Goal: Find specific page/section: Find specific page/section

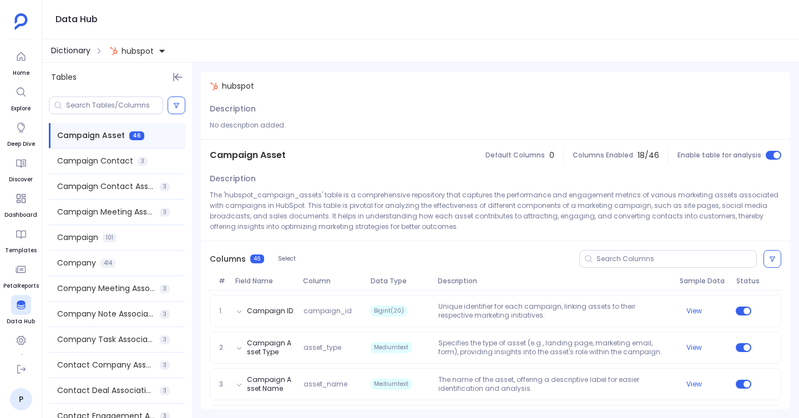
click at [74, 48] on span "Dictionary" at bounding box center [70, 51] width 39 height 12
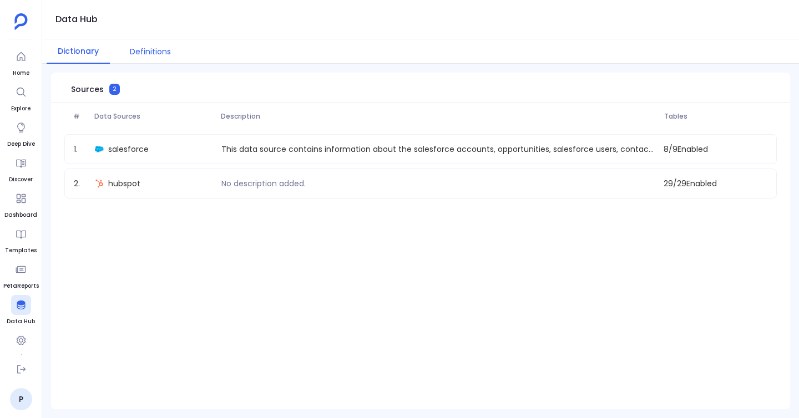
click at [141, 49] on button "Definitions" at bounding box center [150, 51] width 63 height 24
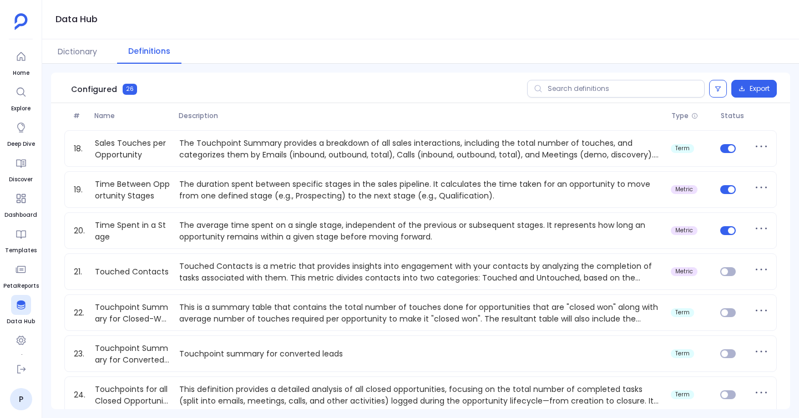
scroll to position [797, 0]
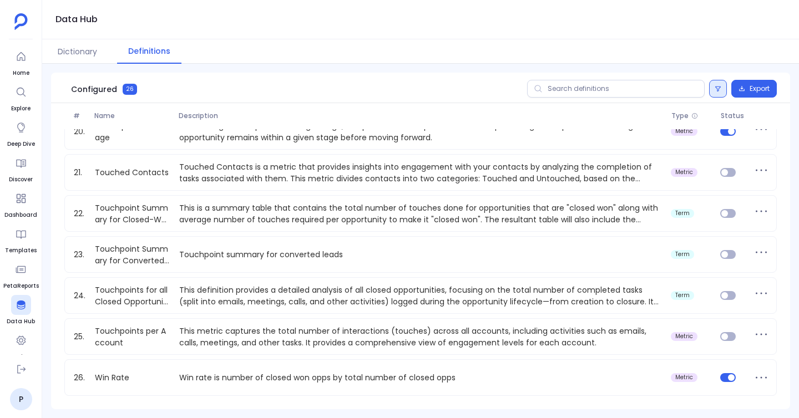
click at [715, 87] on icon at bounding box center [718, 89] width 6 height 5
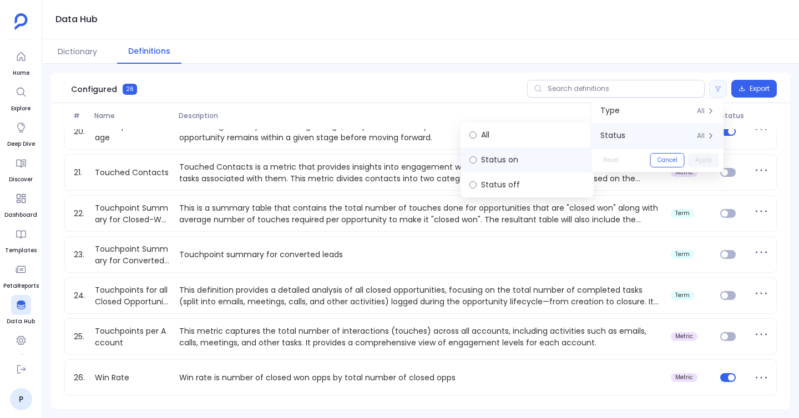
click at [559, 163] on label "Status on" at bounding box center [526, 160] width 133 height 25
click at [708, 159] on button "Apply" at bounding box center [703, 160] width 31 height 14
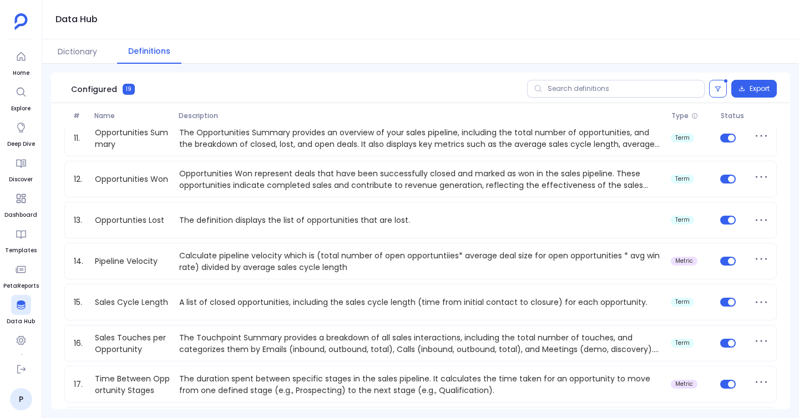
scroll to position [509, 0]
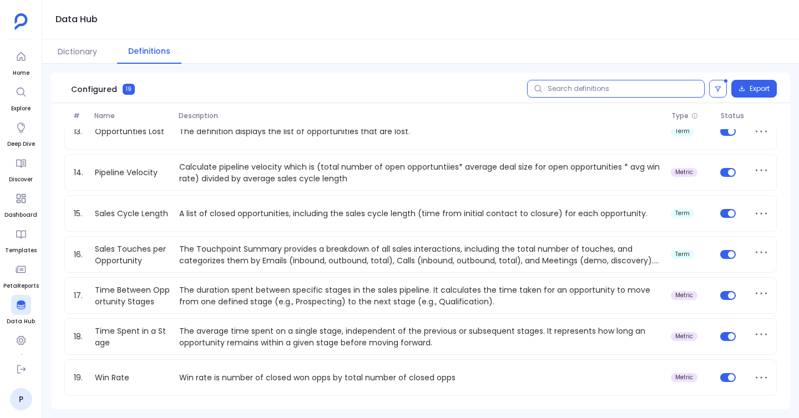
click at [564, 90] on input "text" at bounding box center [616, 89] width 178 height 18
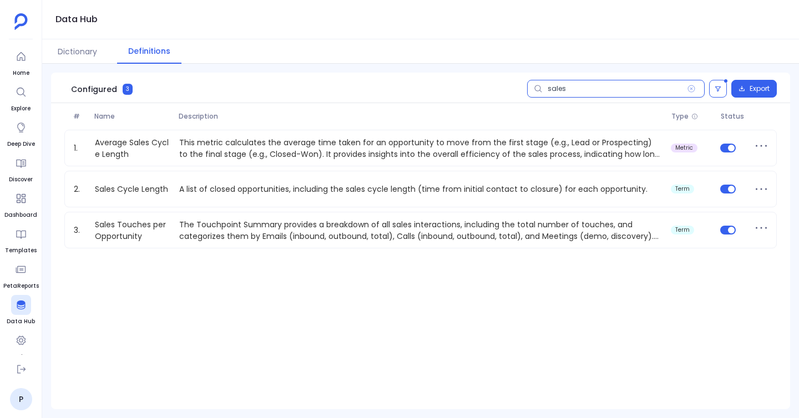
type input "sales"
click at [706, 84] on div "sales Export" at bounding box center [652, 89] width 250 height 18
click at [724, 85] on button at bounding box center [718, 89] width 18 height 18
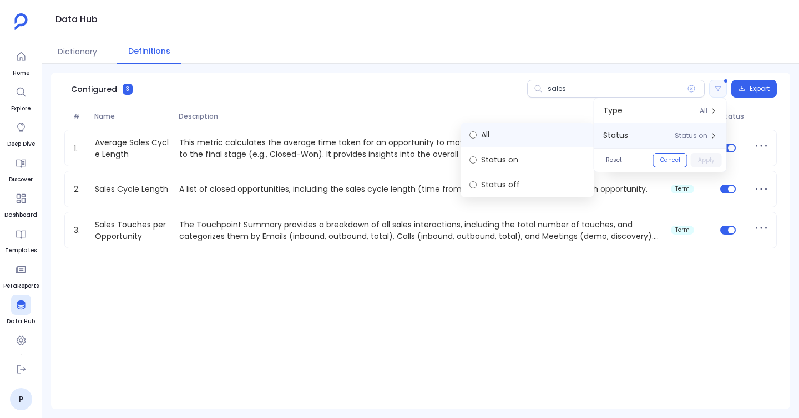
click at [544, 135] on label "All" at bounding box center [526, 135] width 133 height 25
click at [708, 163] on button "Apply" at bounding box center [706, 160] width 31 height 14
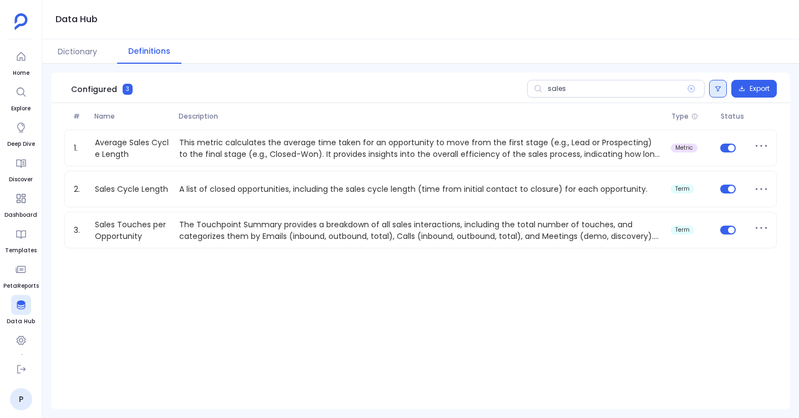
click at [714, 97] on button at bounding box center [718, 89] width 18 height 18
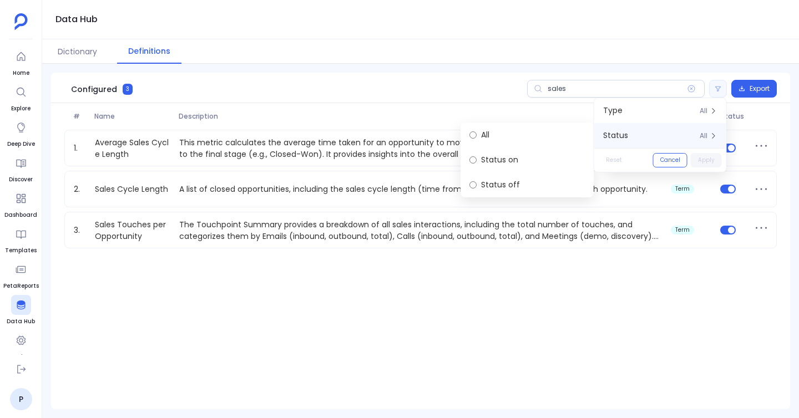
click at [708, 159] on div "Apply" at bounding box center [706, 160] width 31 height 14
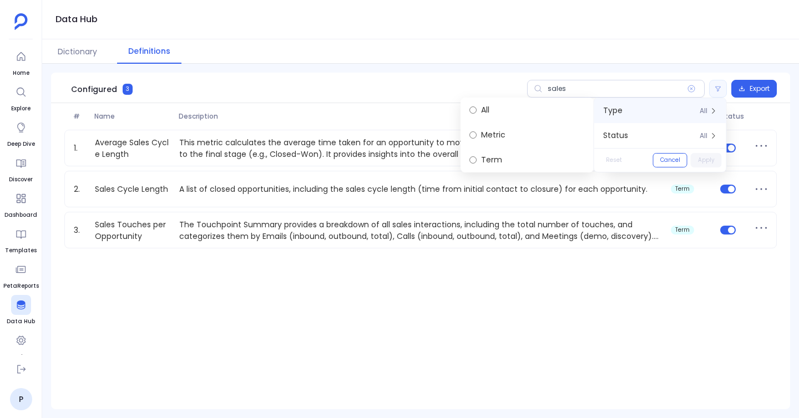
click at [628, 73] on div "Configured 3 sales All Metric Term Export" at bounding box center [420, 88] width 739 height 31
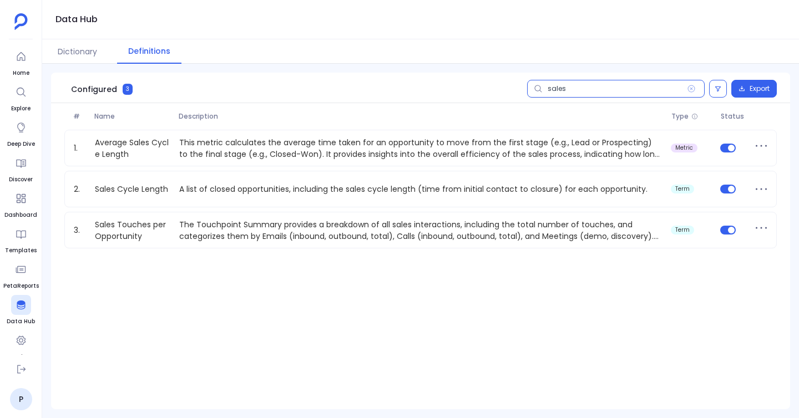
click at [597, 93] on input "sales" at bounding box center [616, 89] width 178 height 18
click at [688, 91] on icon at bounding box center [691, 88] width 7 height 7
click at [688, 91] on input "sales" at bounding box center [616, 89] width 178 height 18
type input "s"
